Goal: Information Seeking & Learning: Learn about a topic

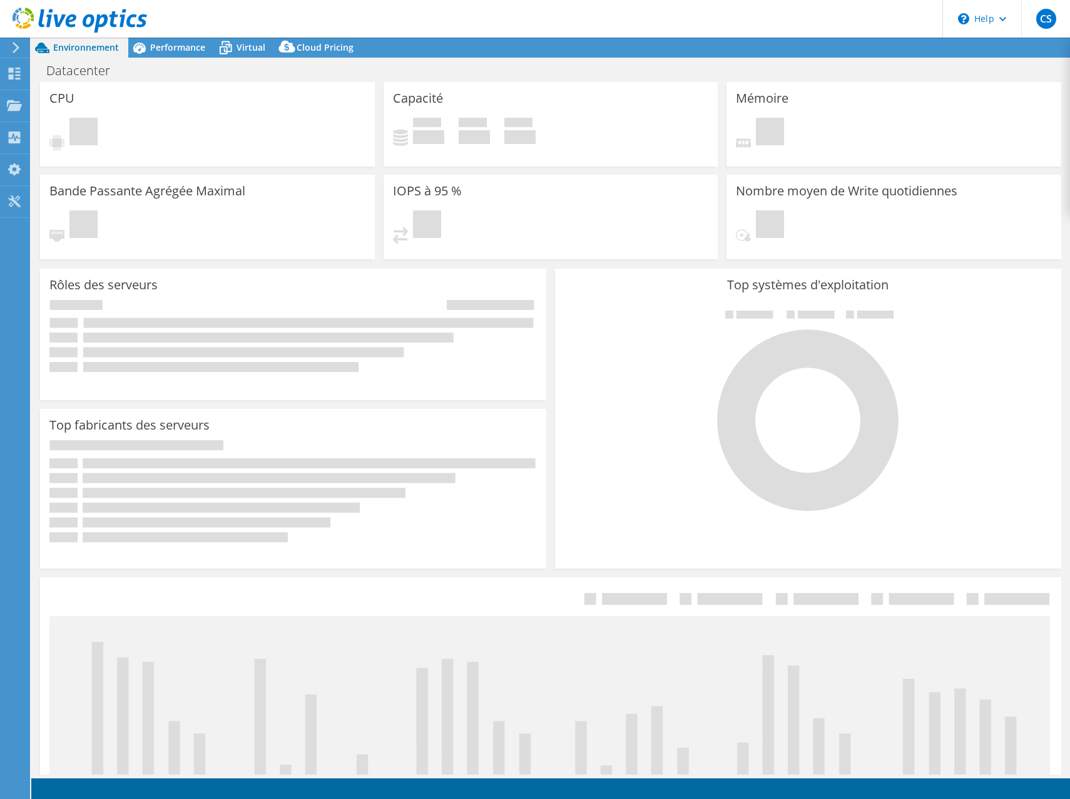
select select "EULondon"
select select "EUR"
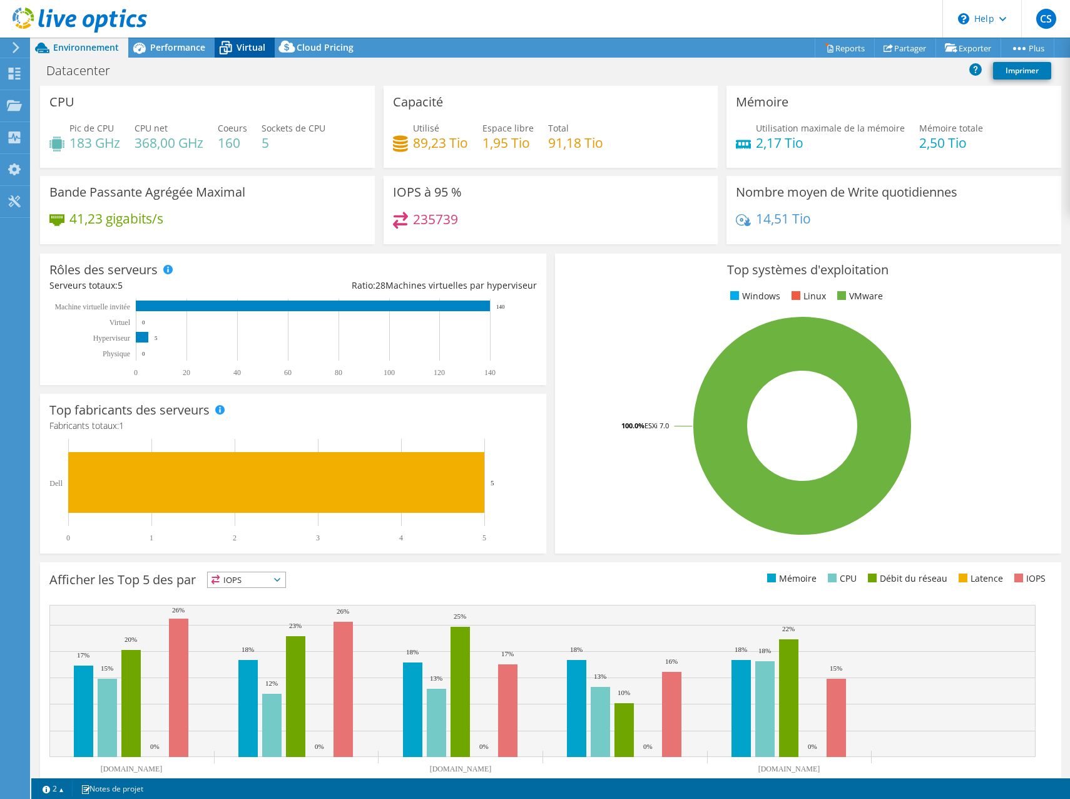
click at [236, 46] on icon at bounding box center [226, 48] width 22 height 22
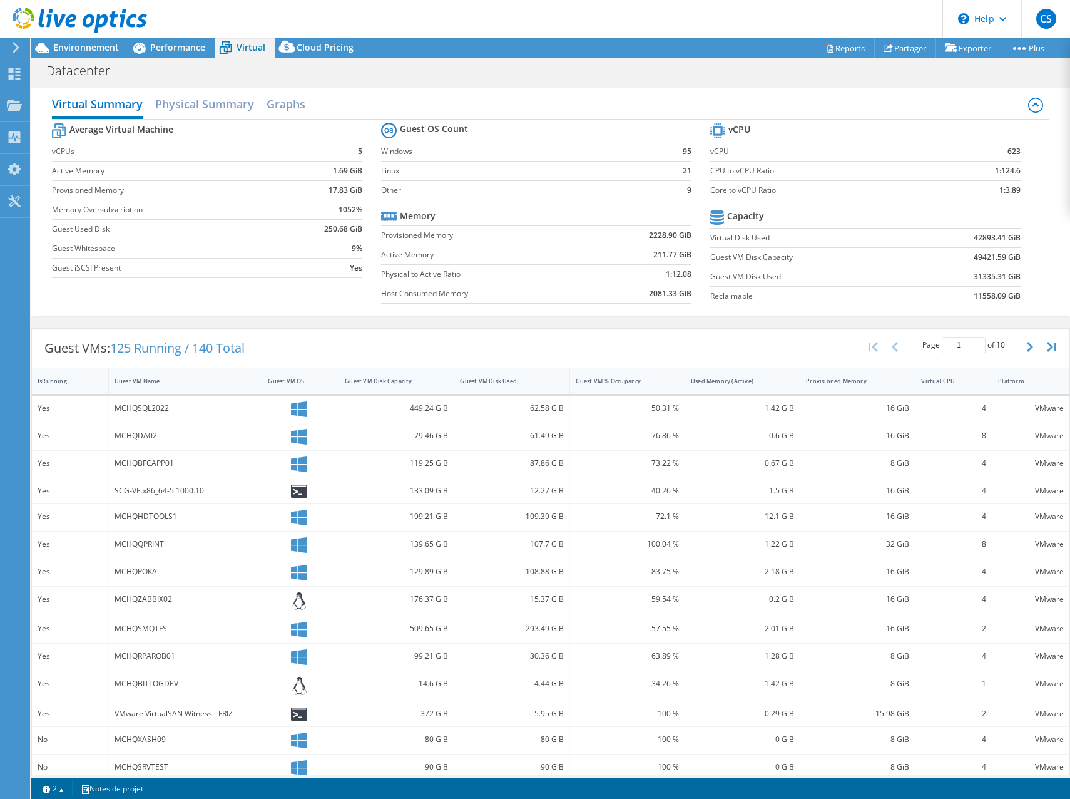
click at [399, 381] on div "Guest VM Disk Capacity" at bounding box center [389, 381] width 88 height 8
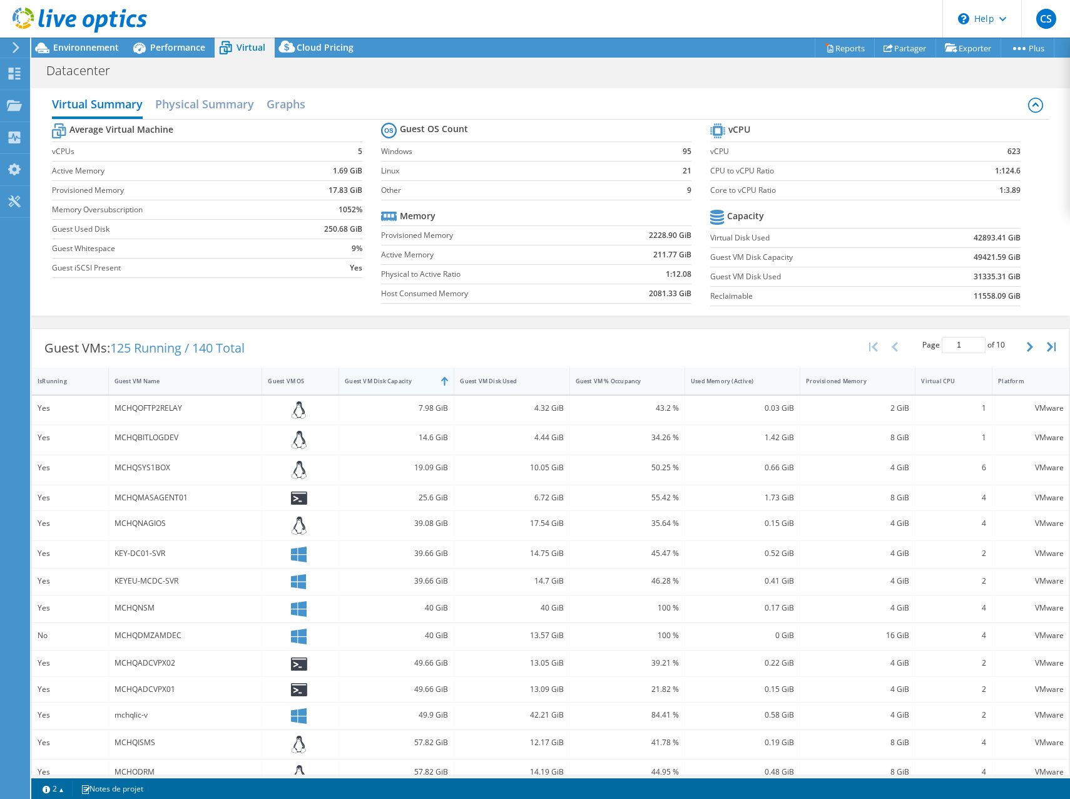
click at [379, 382] on div "Guest VM Disk Capacity" at bounding box center [389, 381] width 88 height 8
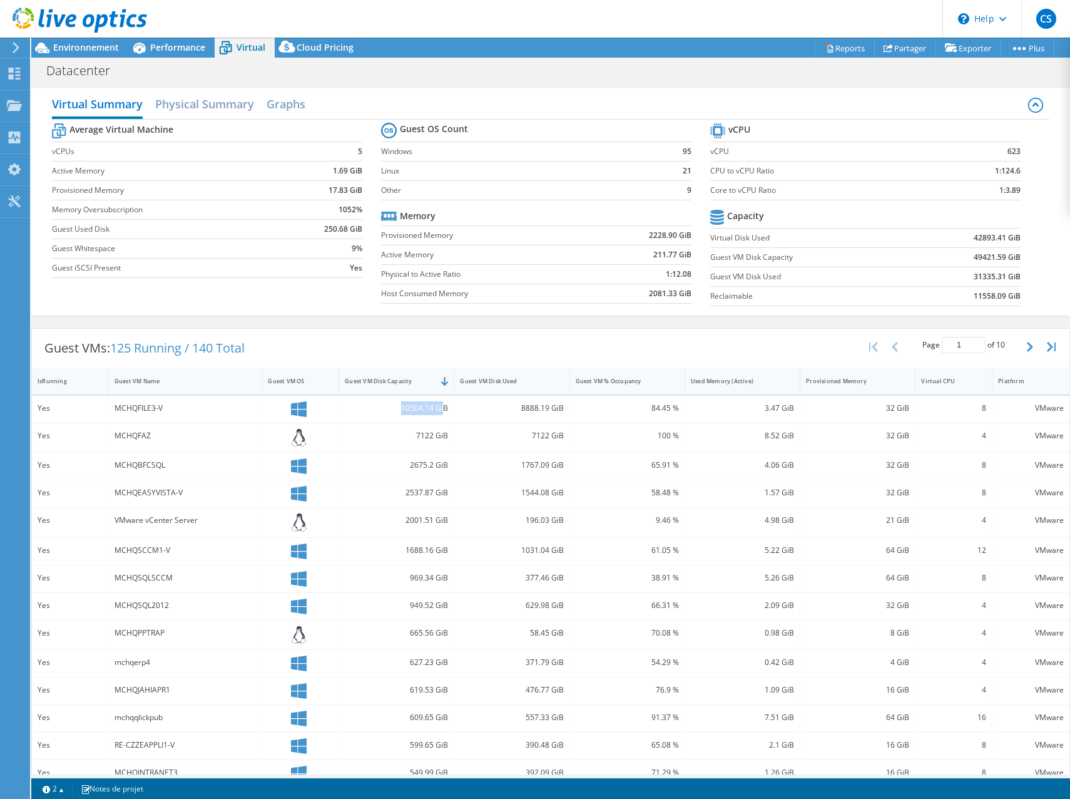
drag, startPoint x: 395, startPoint y: 412, endPoint x: 441, endPoint y: 411, distance: 45.7
click at [441, 411] on div "10504.14 GiB" at bounding box center [396, 408] width 103 height 14
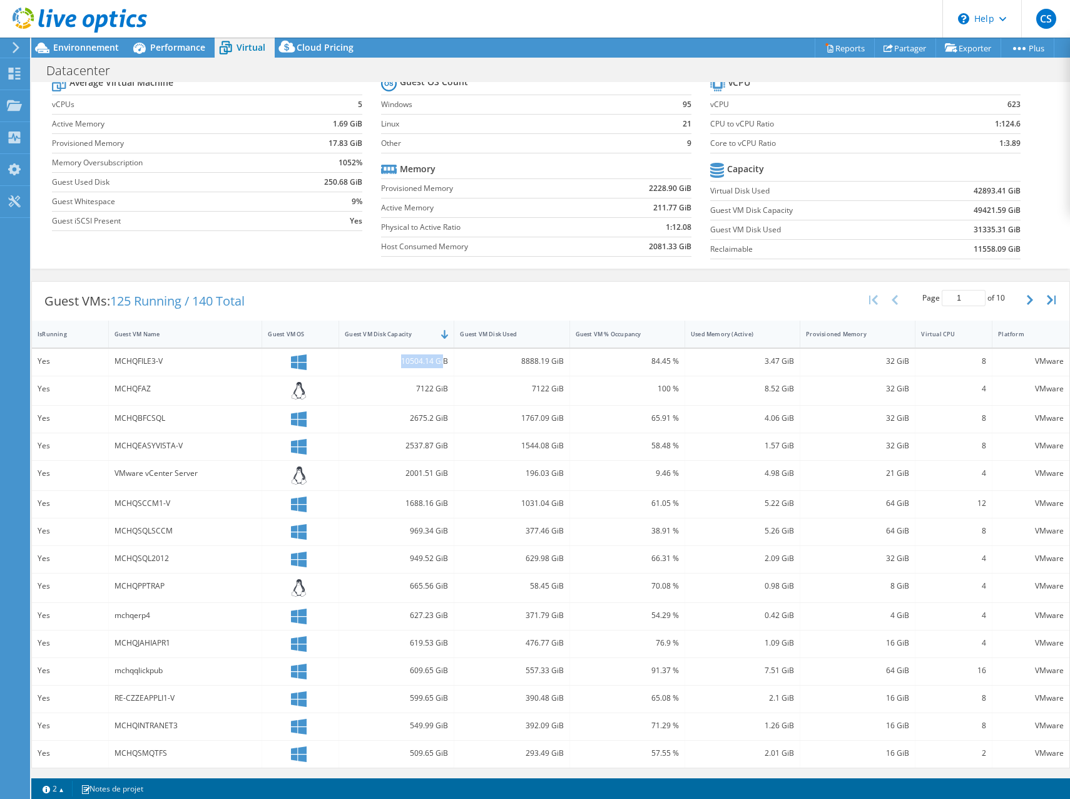
click at [761, 309] on div "Guest VMs: 125 Running / 140 Total Page 1 of 10 5 rows 10 rows 20 rows 25 rows …" at bounding box center [551, 301] width 1038 height 39
click at [1027, 297] on icon "button" at bounding box center [1030, 300] width 6 height 10
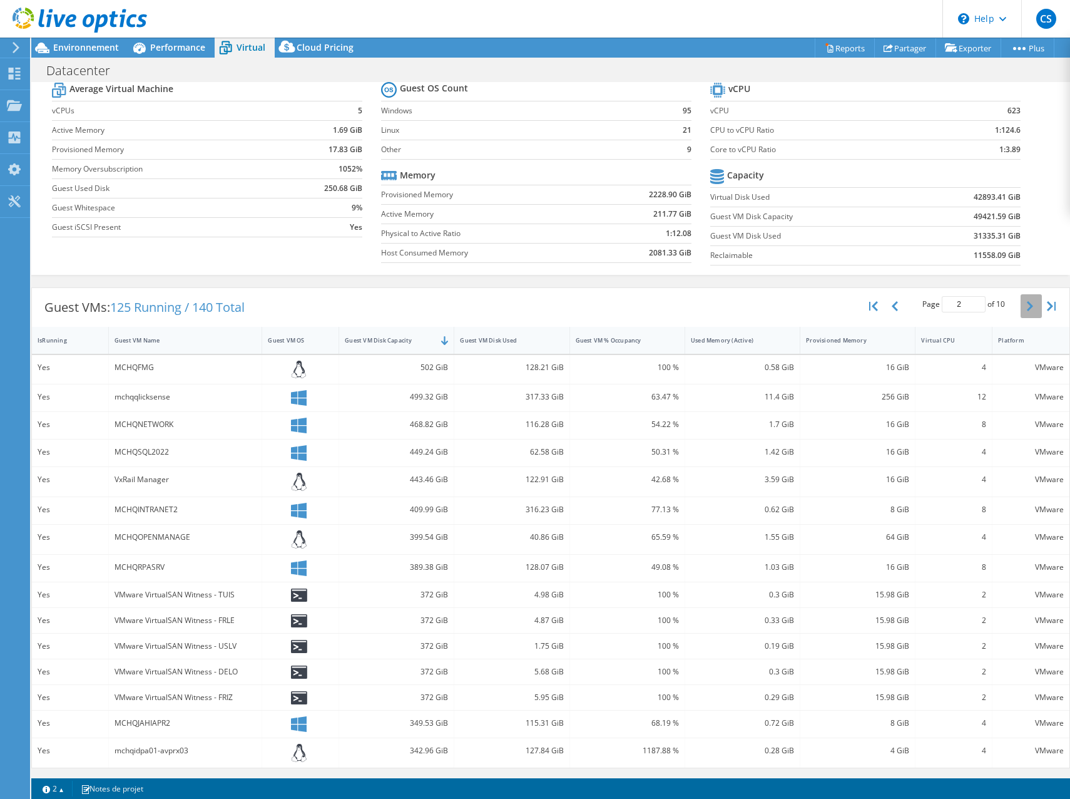
scroll to position [41, 0]
click at [1021, 297] on button "button" at bounding box center [1031, 306] width 21 height 24
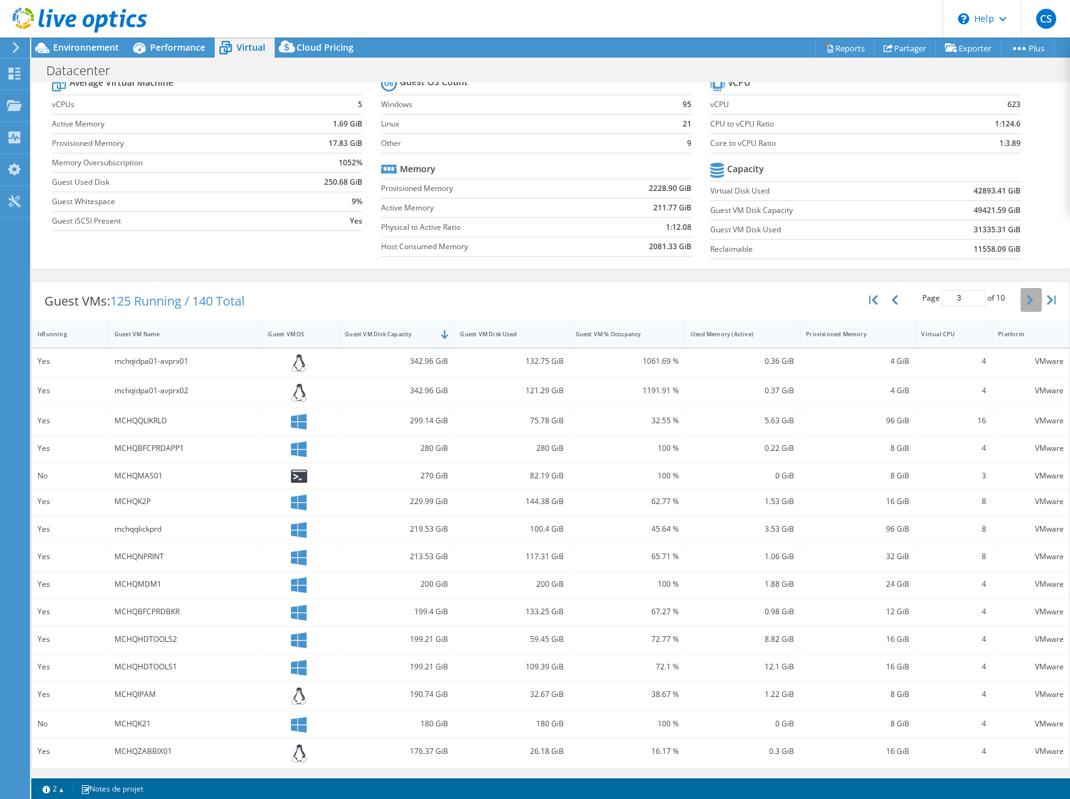
click at [1027, 297] on icon "button" at bounding box center [1030, 300] width 6 height 10
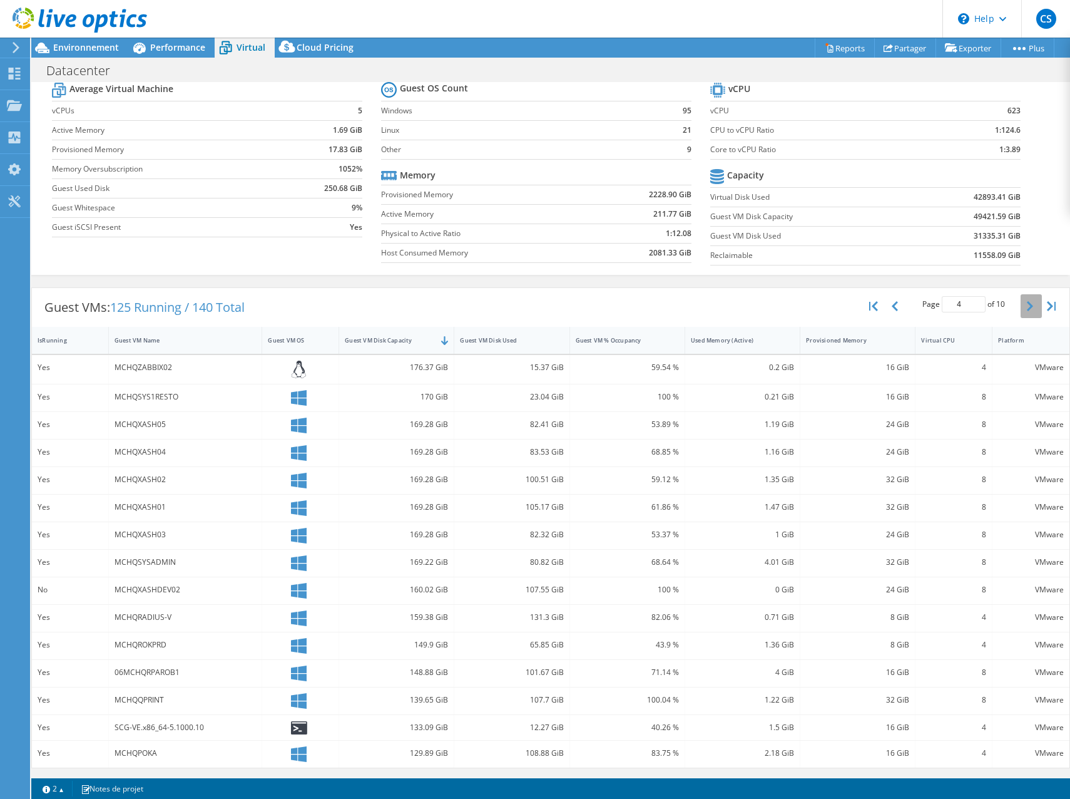
click at [1021, 297] on button "button" at bounding box center [1031, 306] width 21 height 24
click at [1021, 297] on button "button" at bounding box center [1031, 307] width 21 height 24
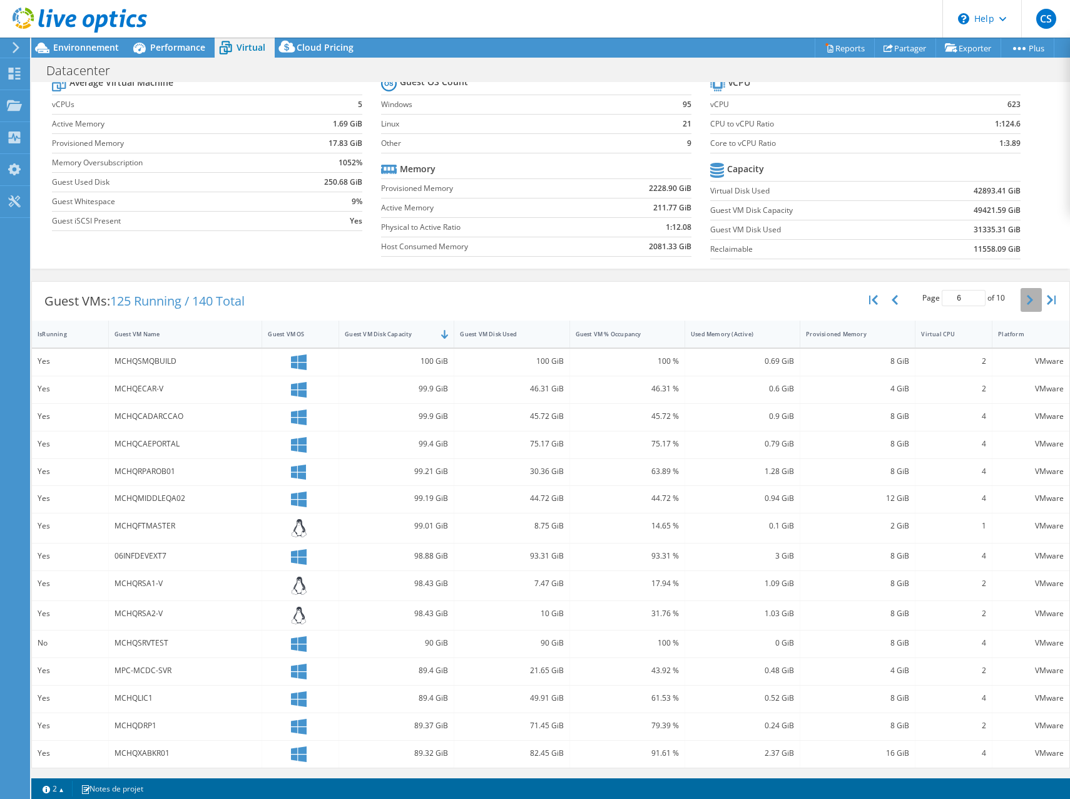
click at [1027, 297] on icon "button" at bounding box center [1030, 300] width 6 height 10
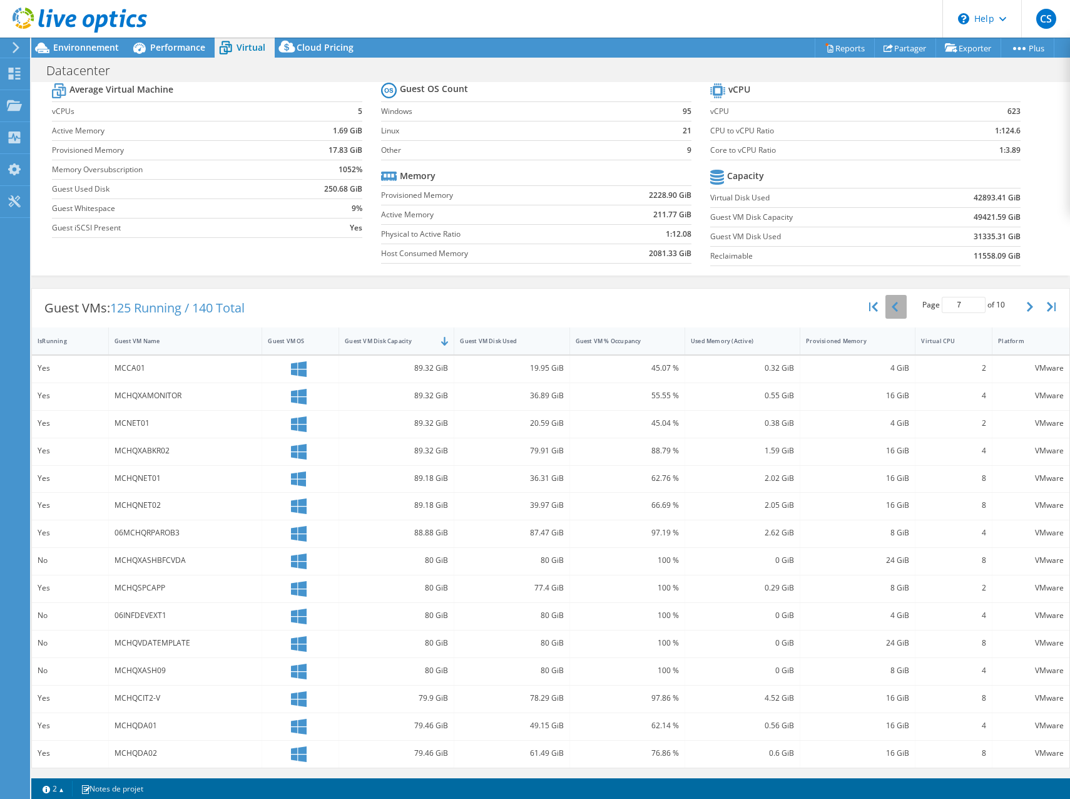
click at [892, 309] on icon "button" at bounding box center [895, 307] width 6 height 10
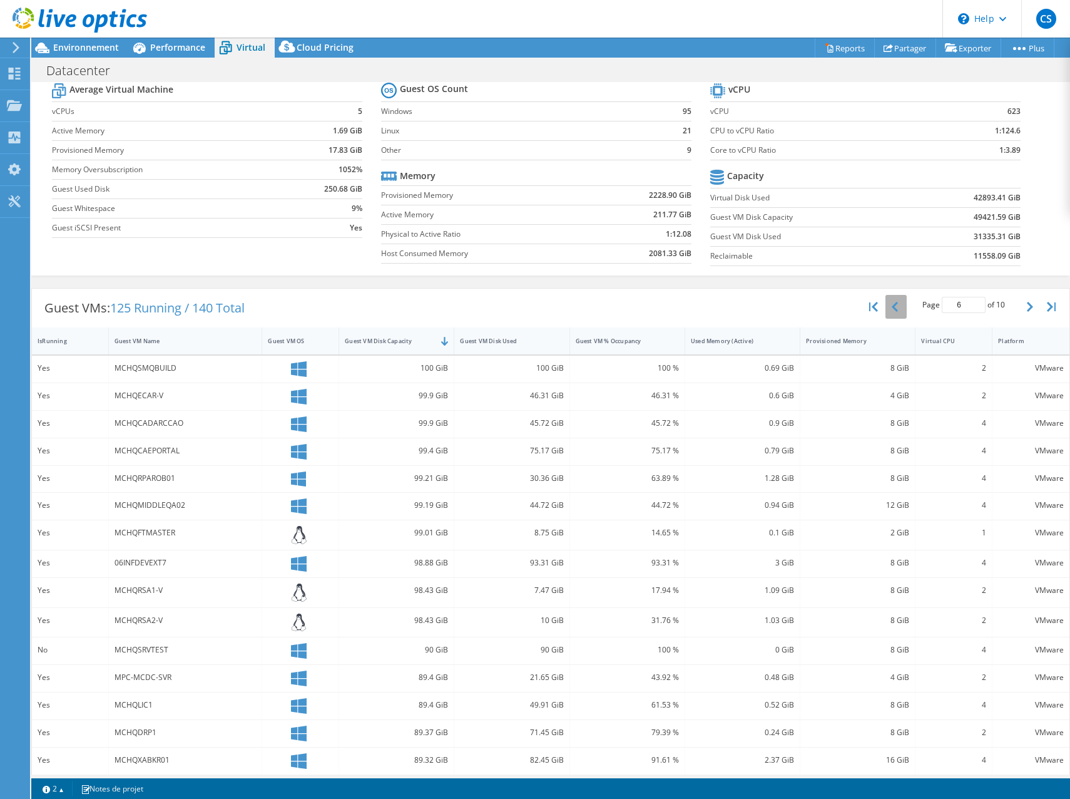
click at [892, 309] on icon "button" at bounding box center [895, 307] width 6 height 10
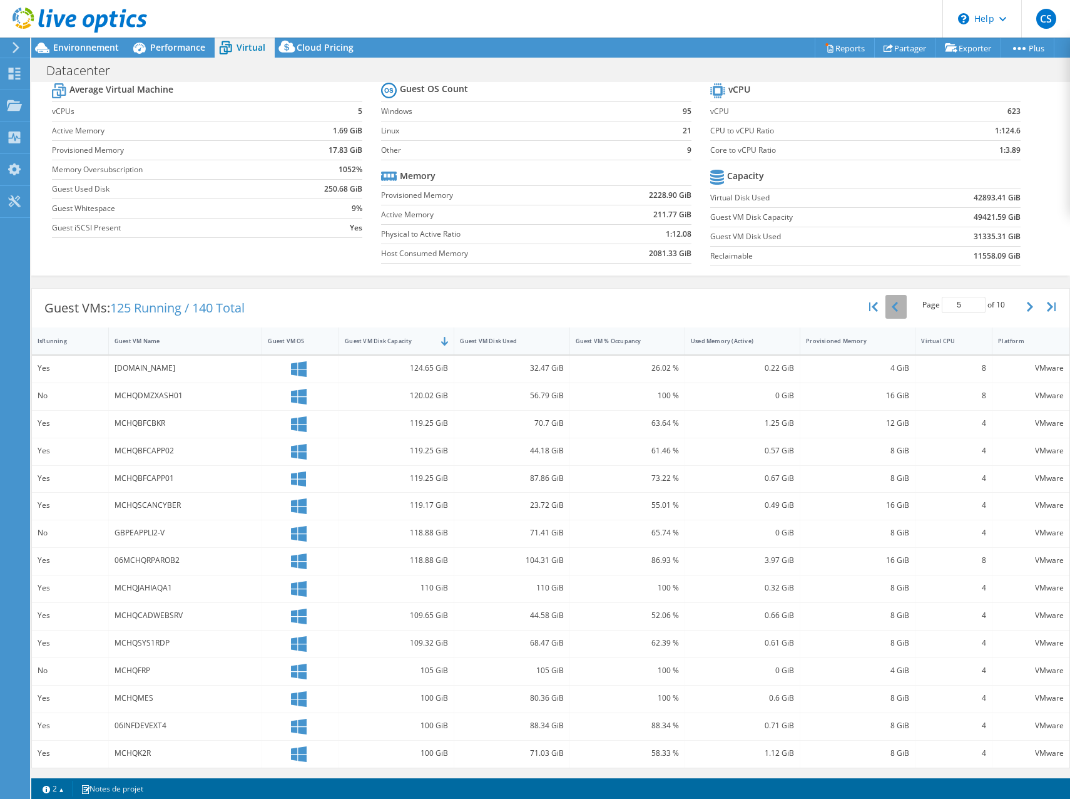
click at [892, 309] on icon "button" at bounding box center [895, 307] width 6 height 10
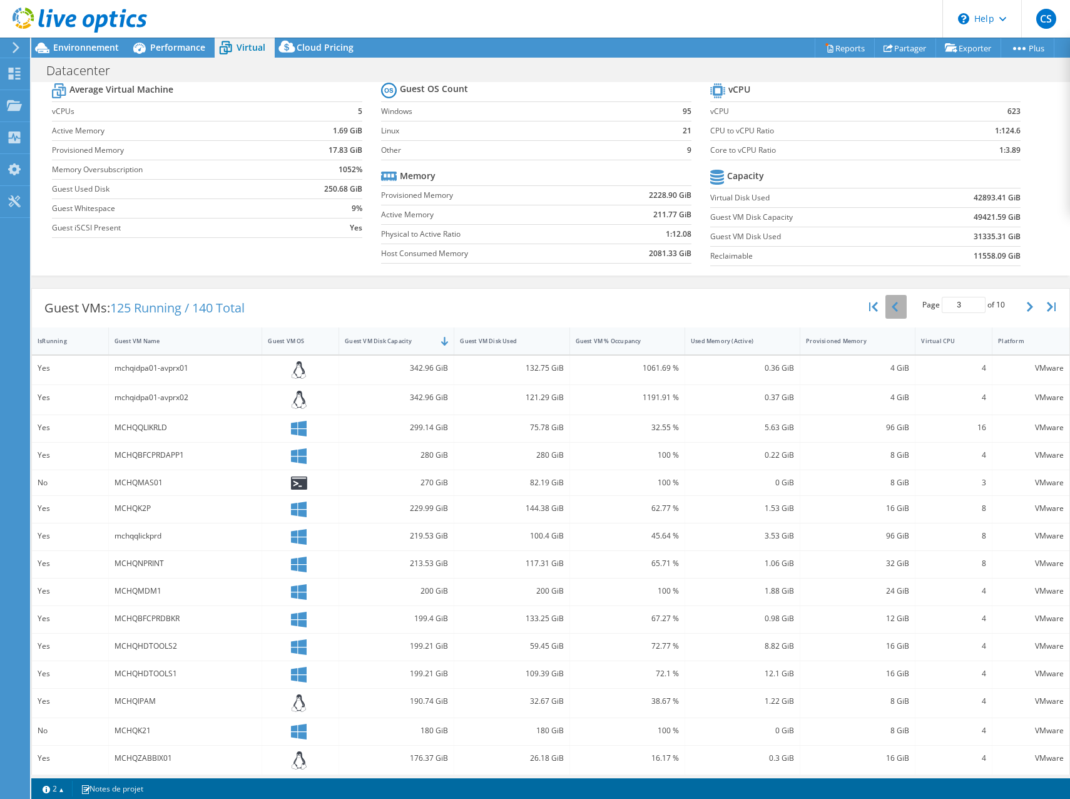
click at [892, 309] on icon "button" at bounding box center [895, 307] width 6 height 10
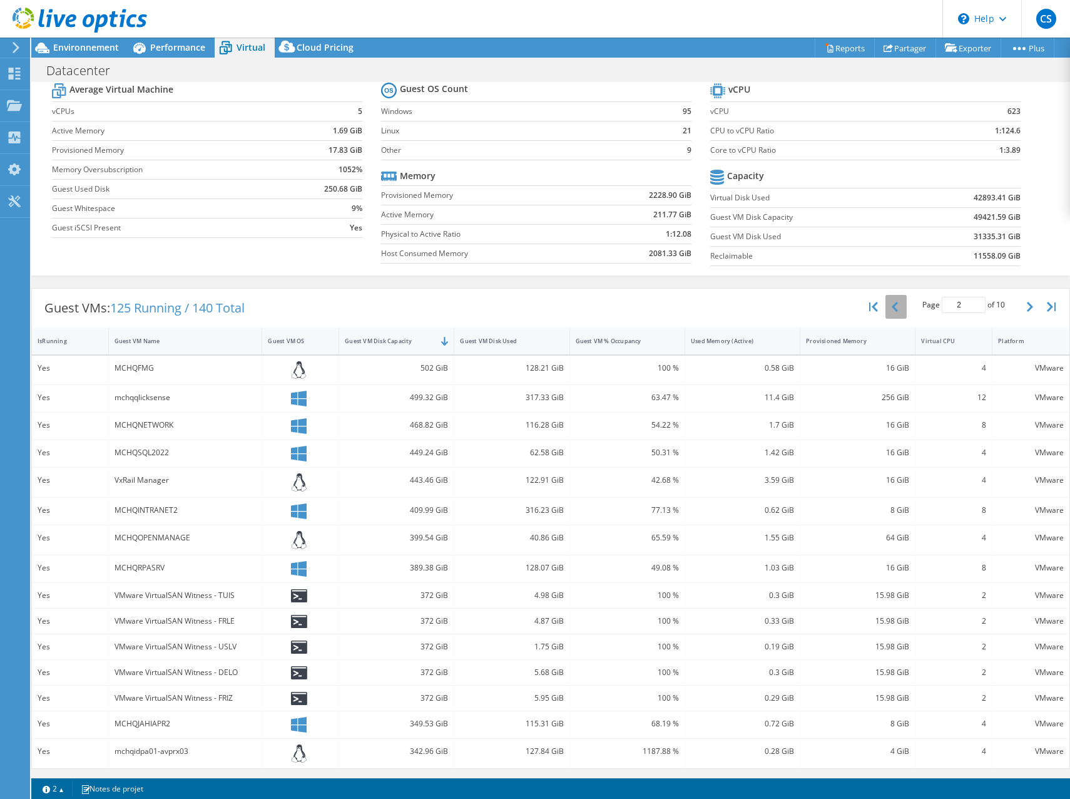
click at [892, 307] on icon "button" at bounding box center [895, 307] width 6 height 10
type input "1"
